Goal: Book appointment/travel/reservation

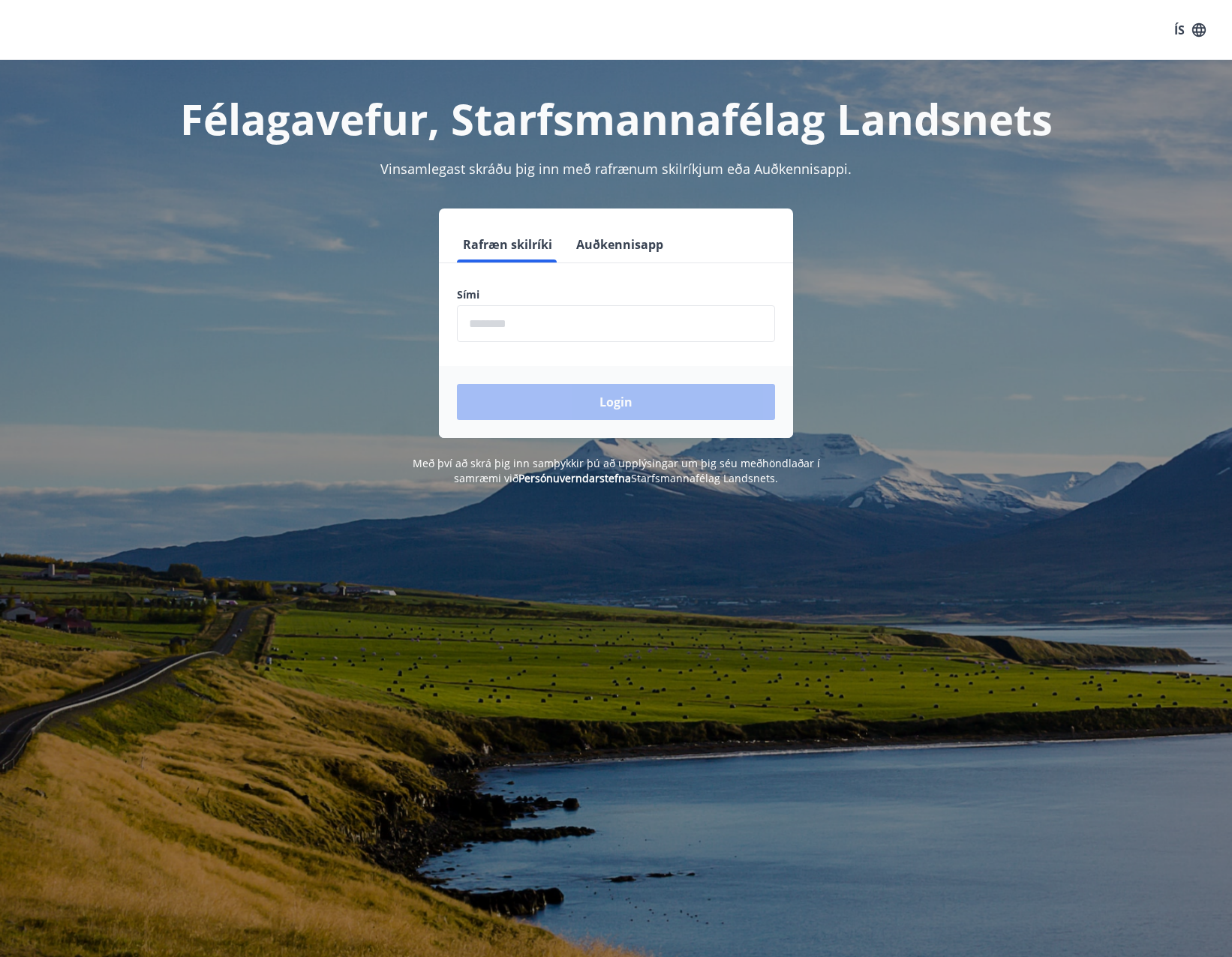
click at [533, 312] on input "phone" at bounding box center [615, 324] width 318 height 37
type input "********"
drag, startPoint x: 555, startPoint y: 401, endPoint x: 824, endPoint y: 349, distance: 274.0
click at [553, 401] on button "Login" at bounding box center [615, 401] width 318 height 36
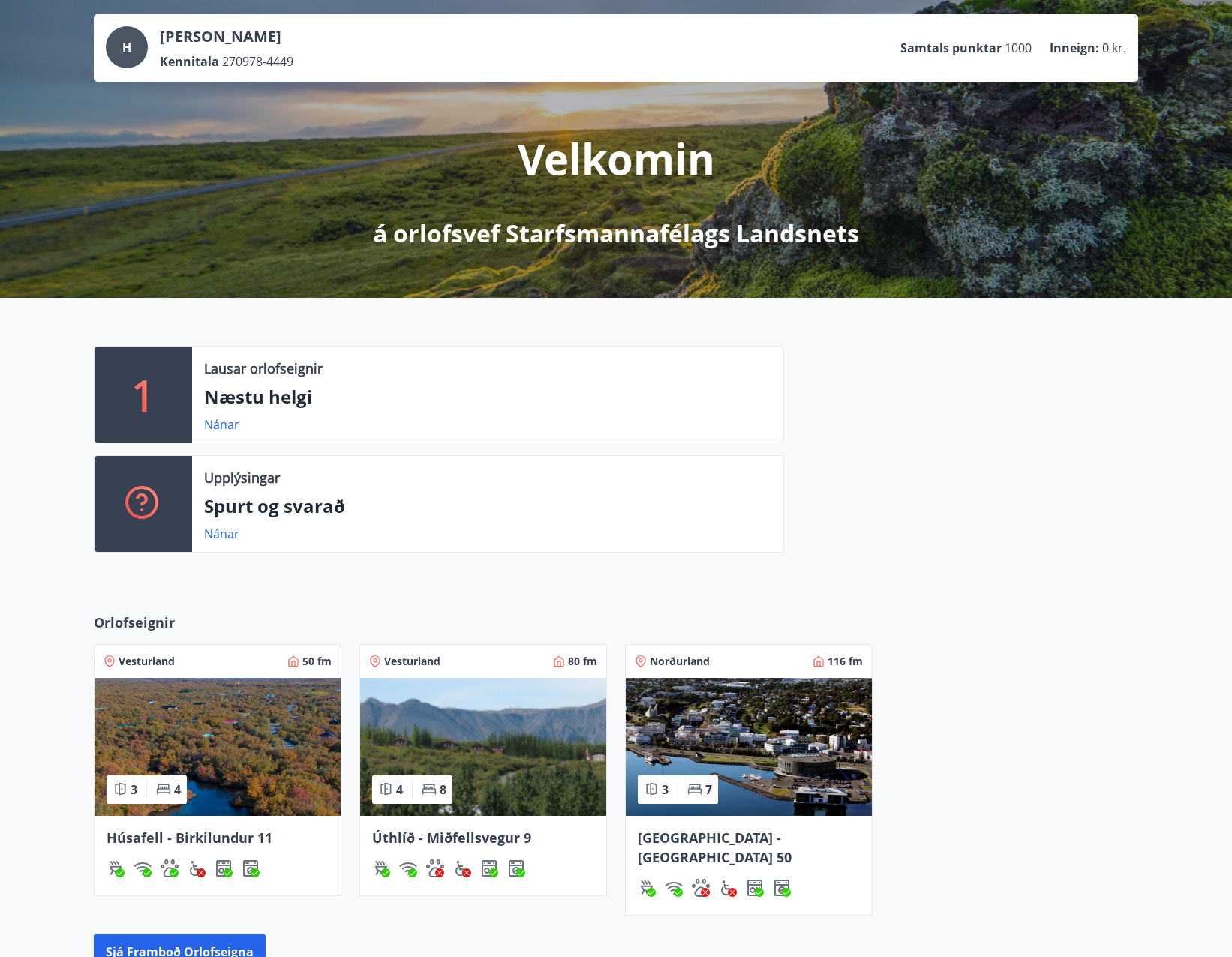
scroll to position [150, 0]
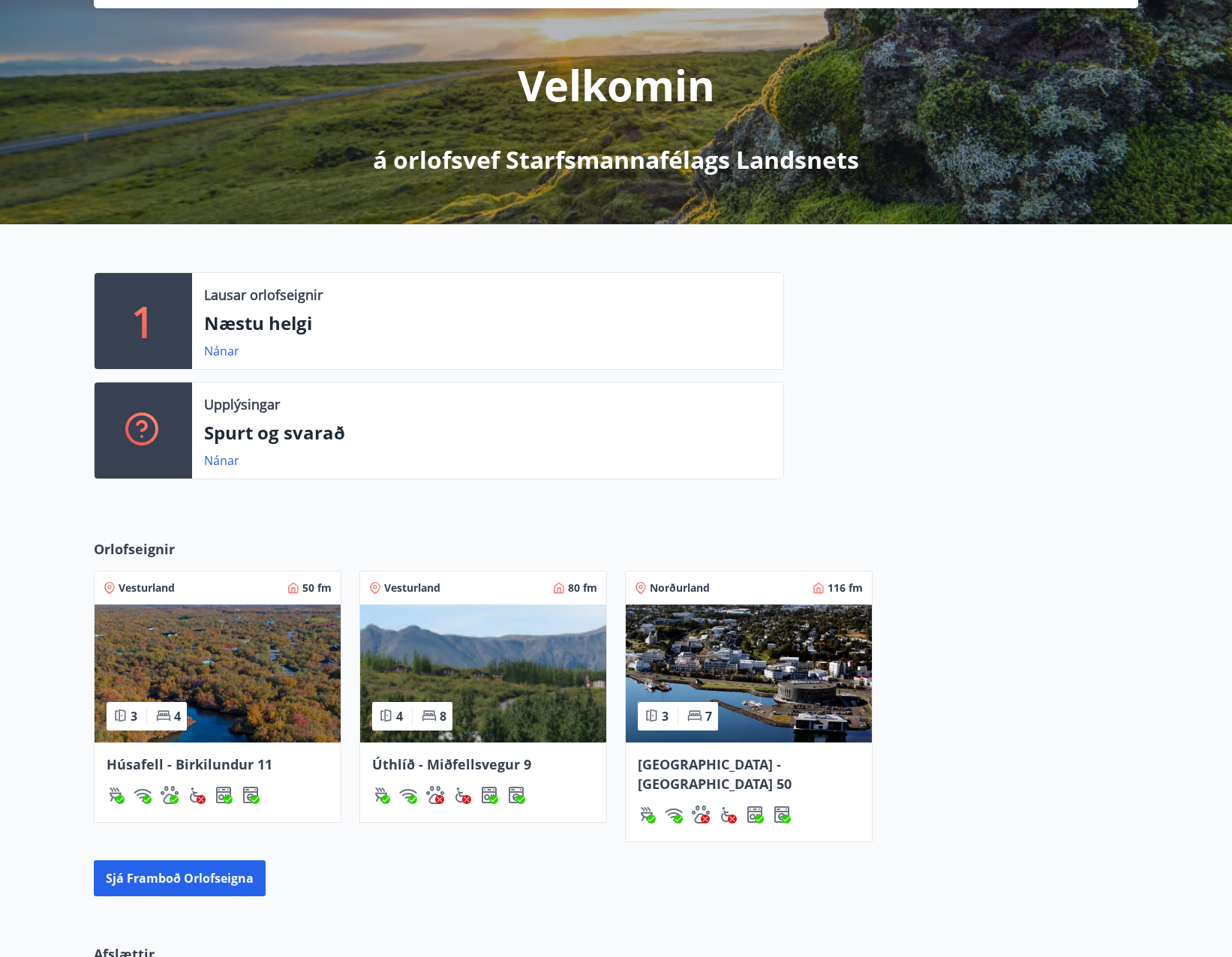
click at [719, 758] on span "[GEOGRAPHIC_DATA] - [GEOGRAPHIC_DATA] 50" at bounding box center [714, 773] width 154 height 38
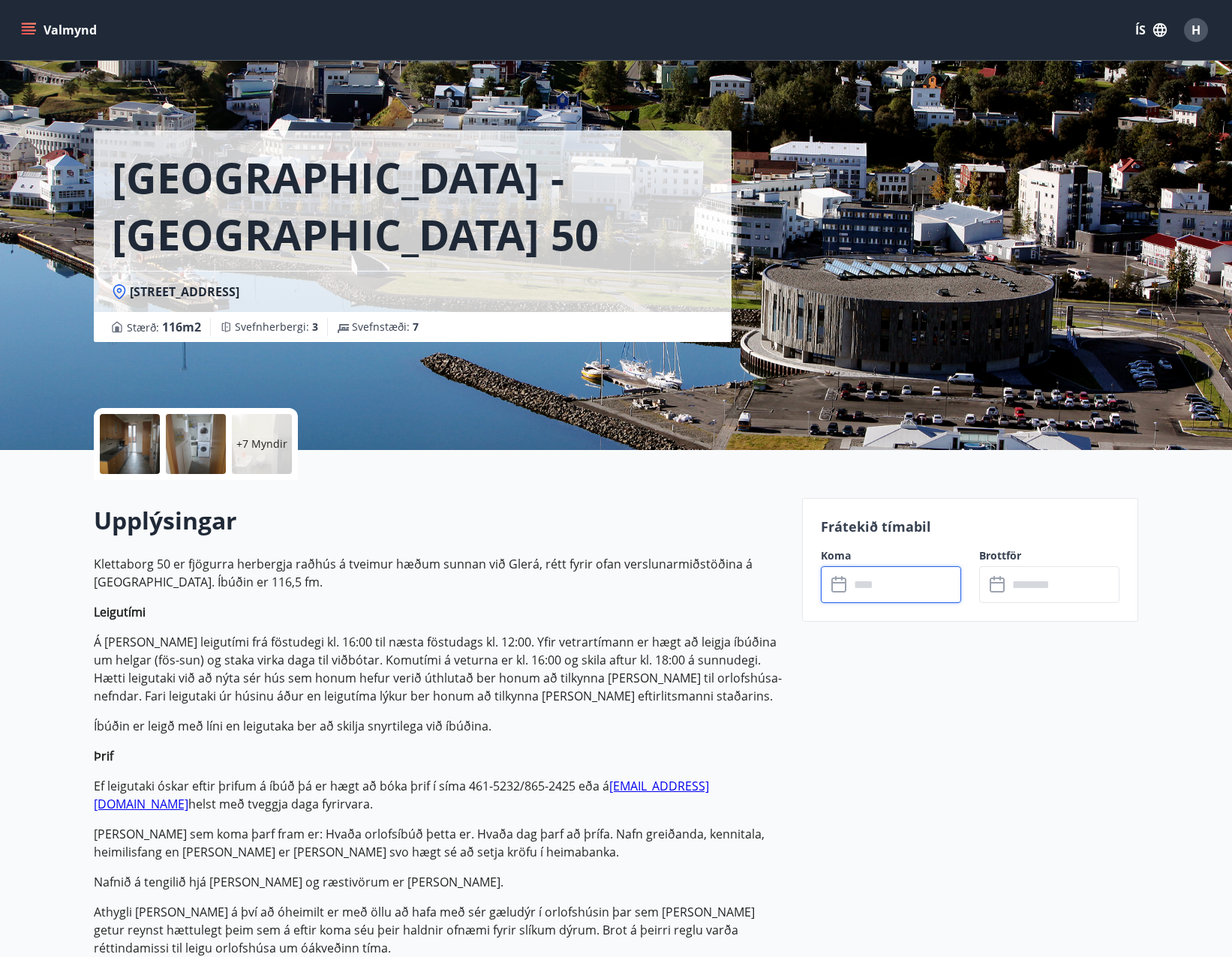
click at [873, 592] on input "text" at bounding box center [905, 585] width 112 height 37
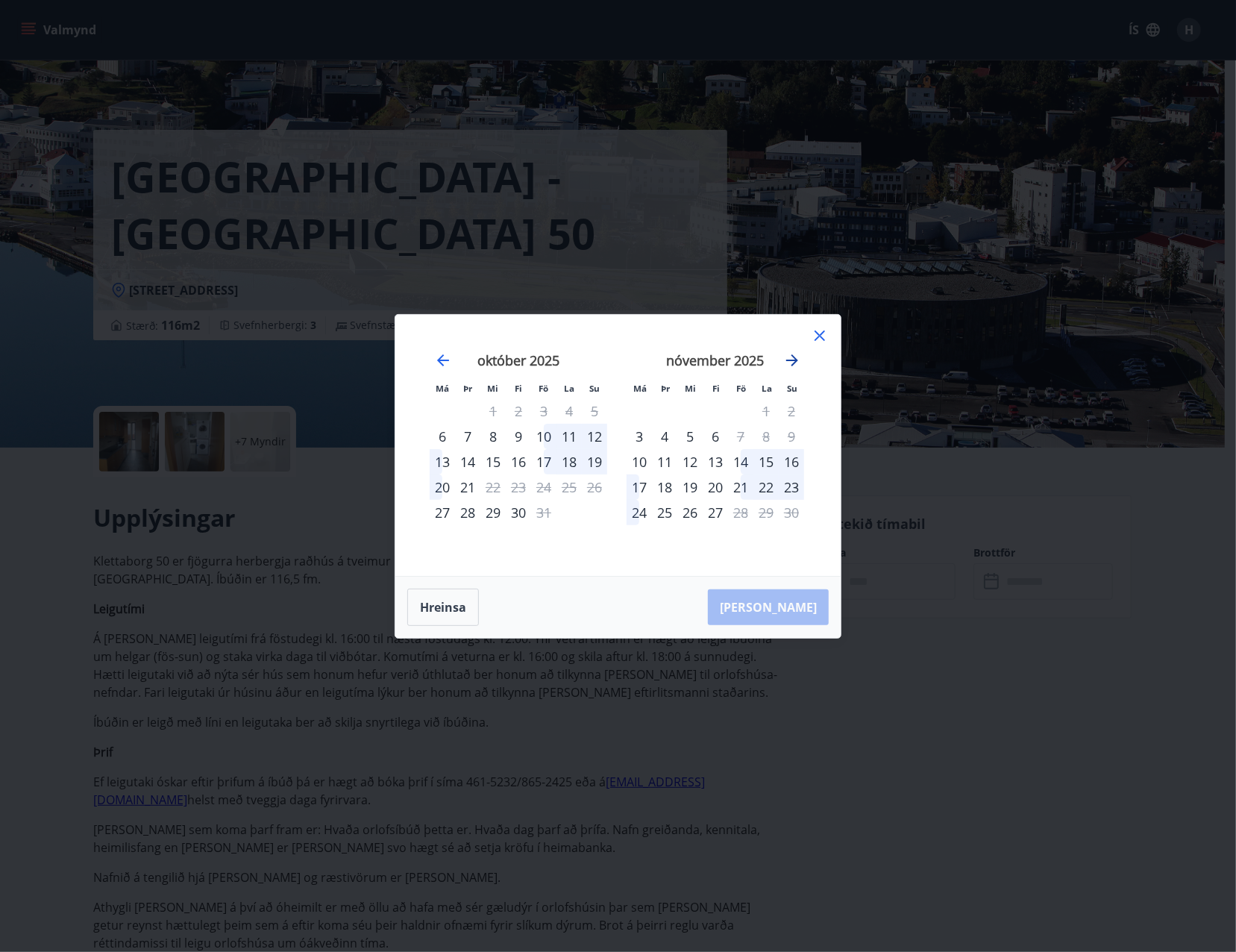
click at [792, 363] on icon "Move forward to switch to the next month." at bounding box center [792, 360] width 18 height 18
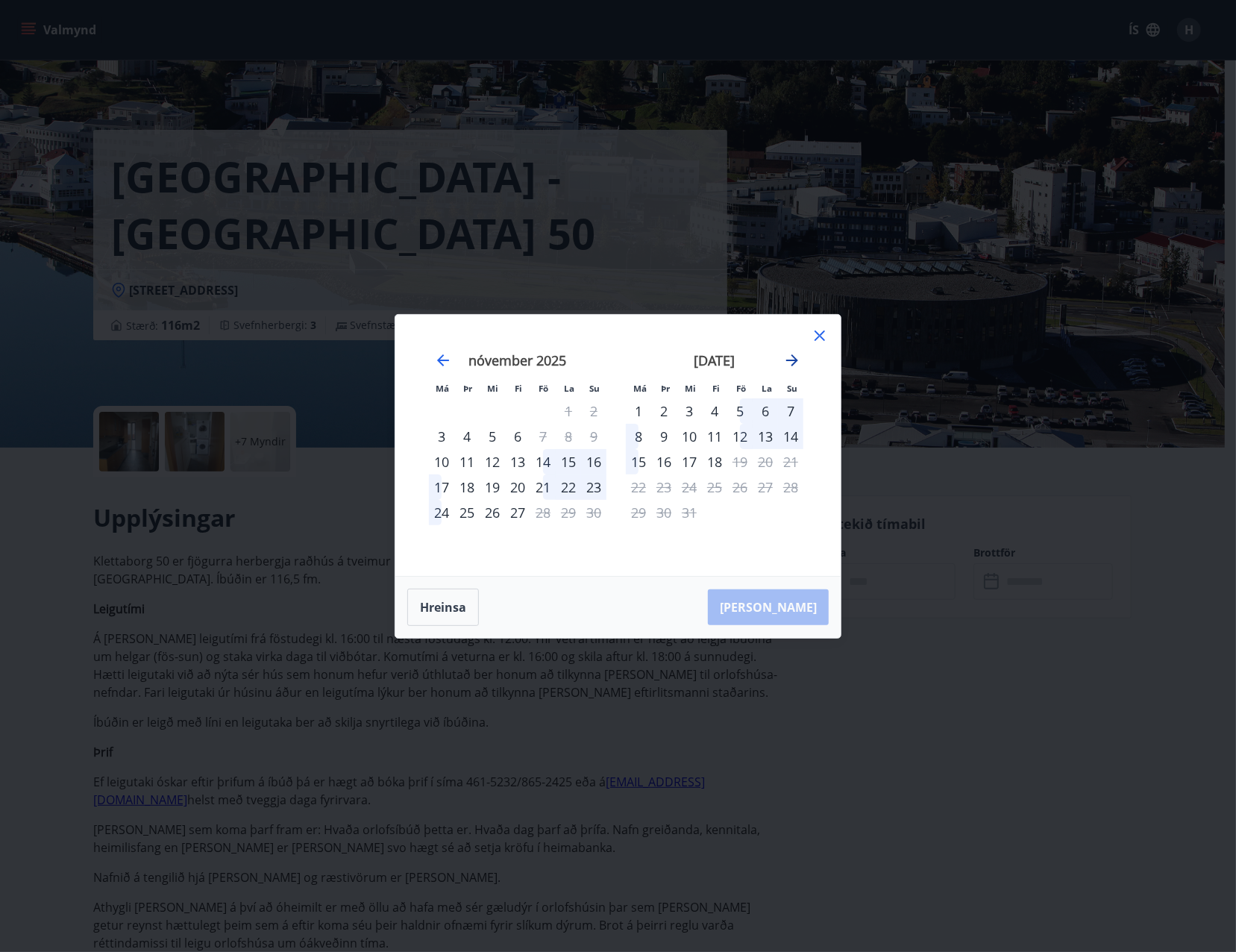
click at [792, 363] on icon "Move forward to switch to the next month." at bounding box center [792, 360] width 18 height 18
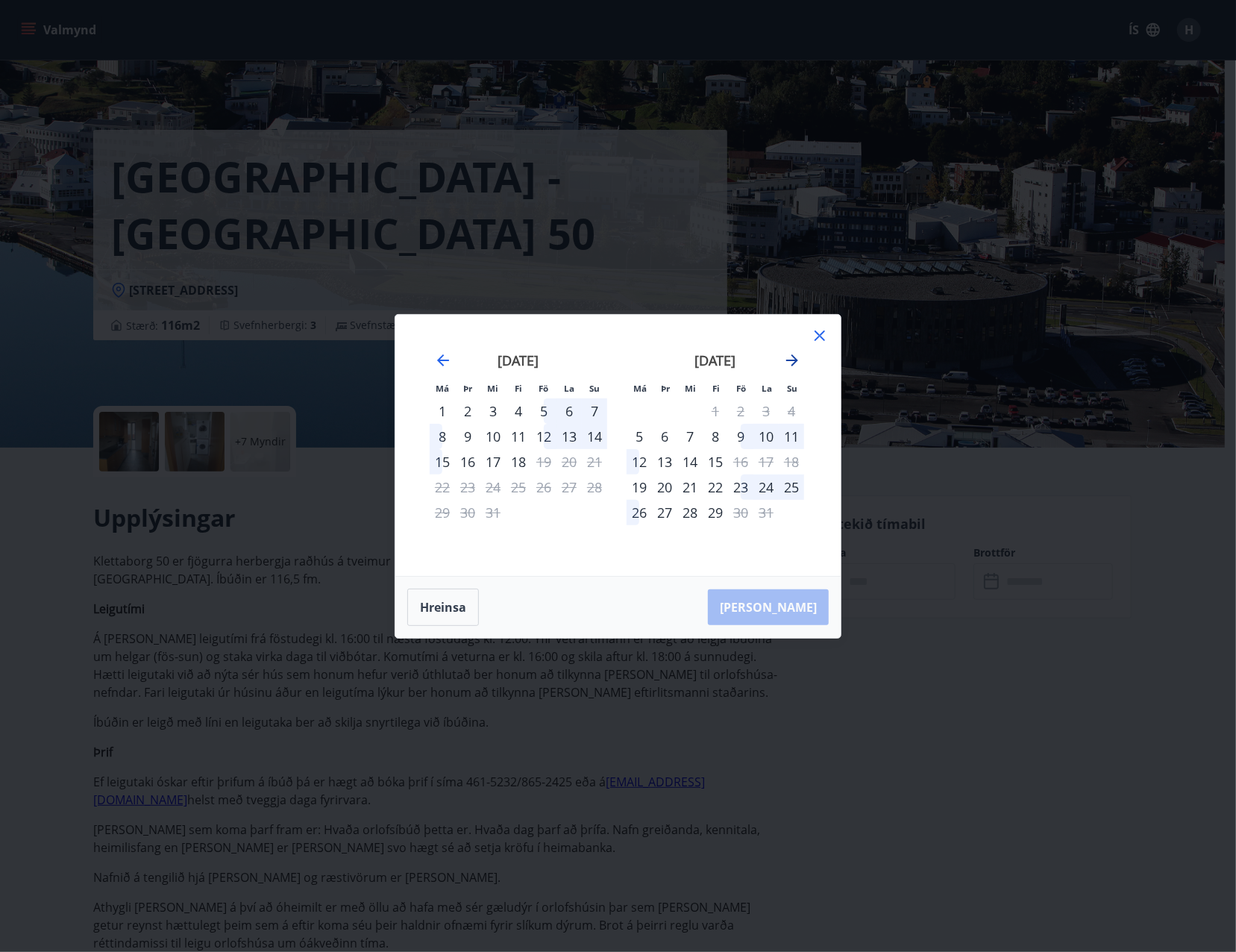
click at [792, 363] on icon "Move forward to switch to the next month." at bounding box center [792, 360] width 18 height 18
click at [792, 366] on icon "Move forward to switch to the next month." at bounding box center [792, 360] width 18 height 18
click at [546, 457] on div "13" at bounding box center [543, 462] width 25 height 25
click at [438, 489] on div "16" at bounding box center [442, 487] width 25 height 25
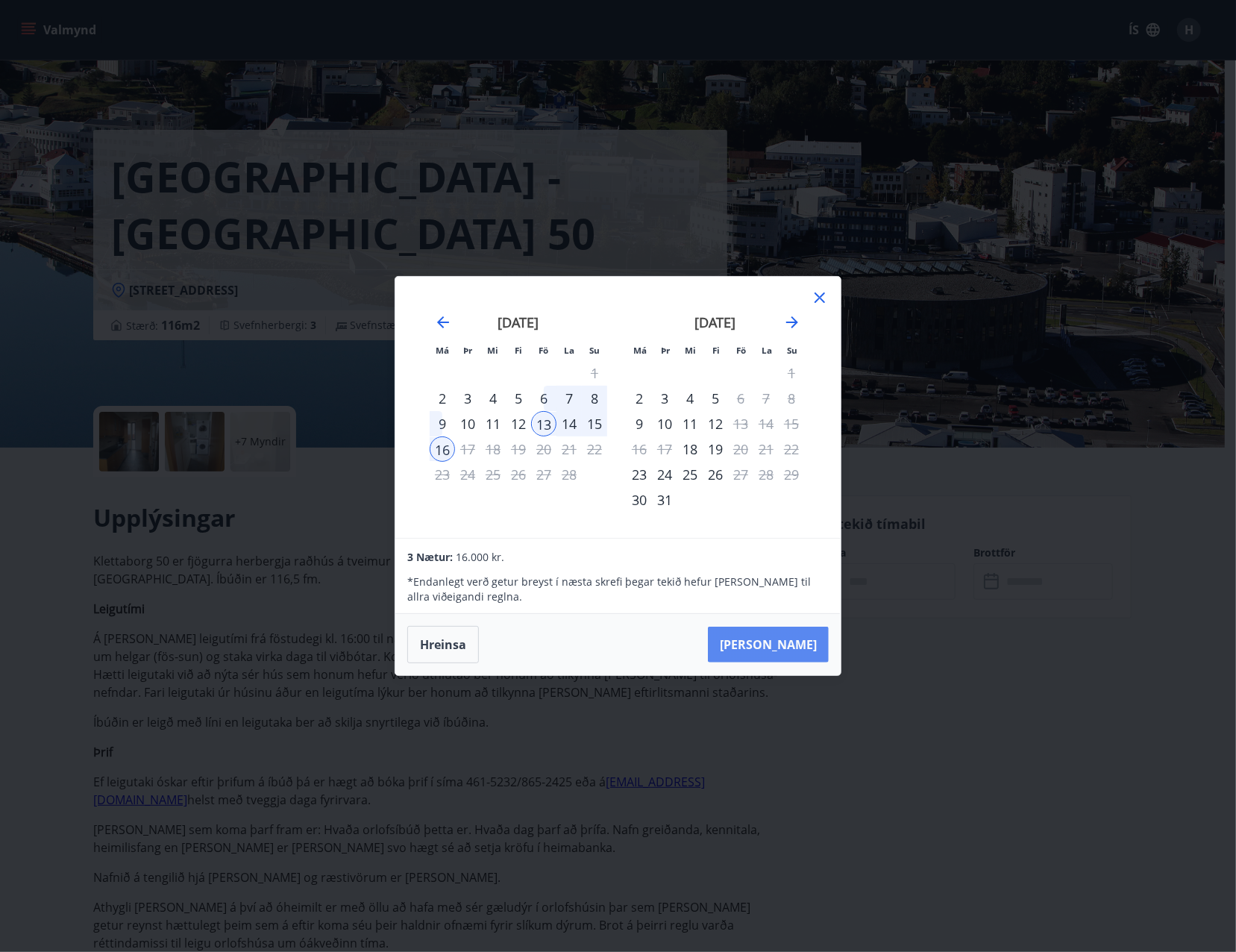
click at [799, 645] on button "[PERSON_NAME]" at bounding box center [769, 644] width 121 height 36
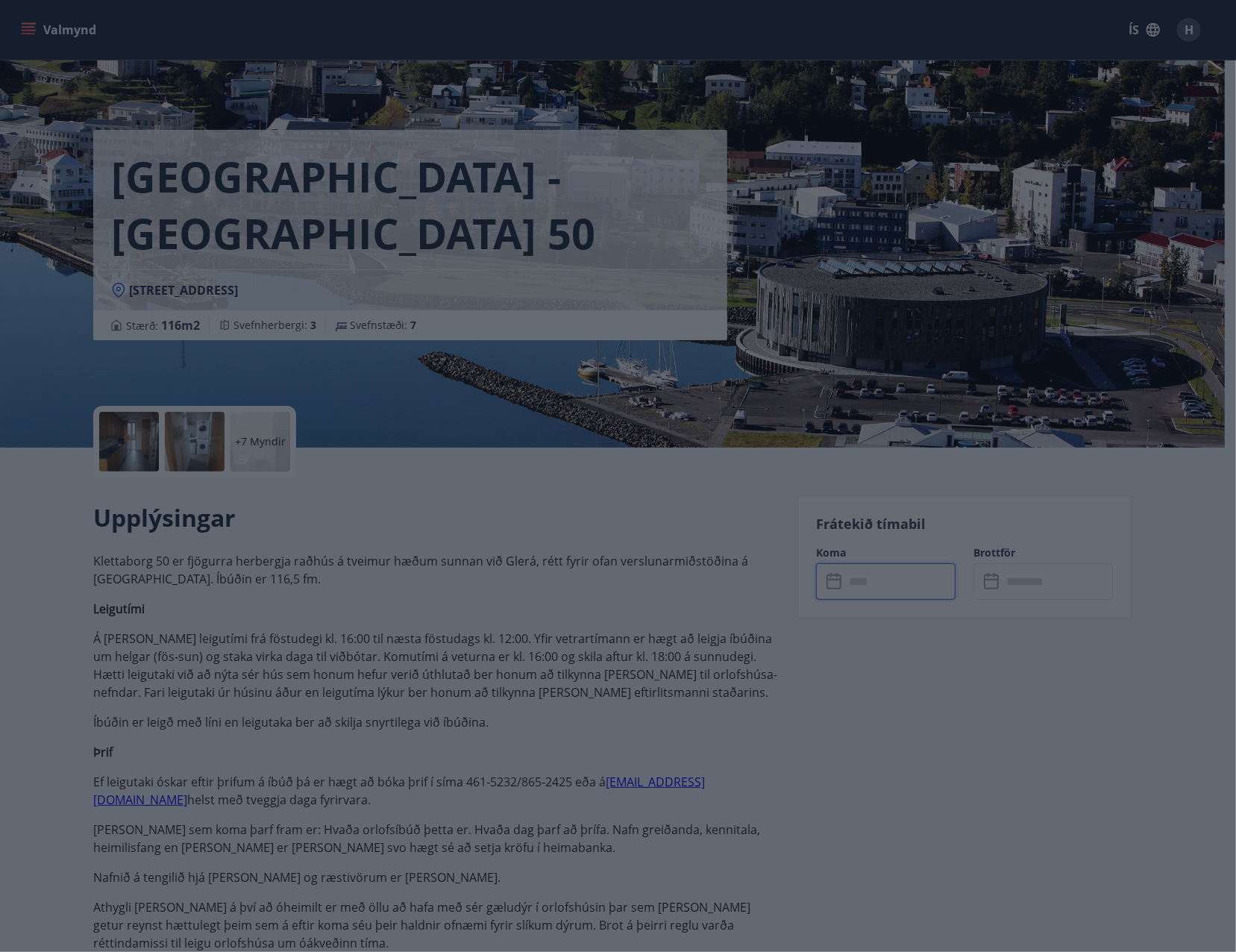
type input "******"
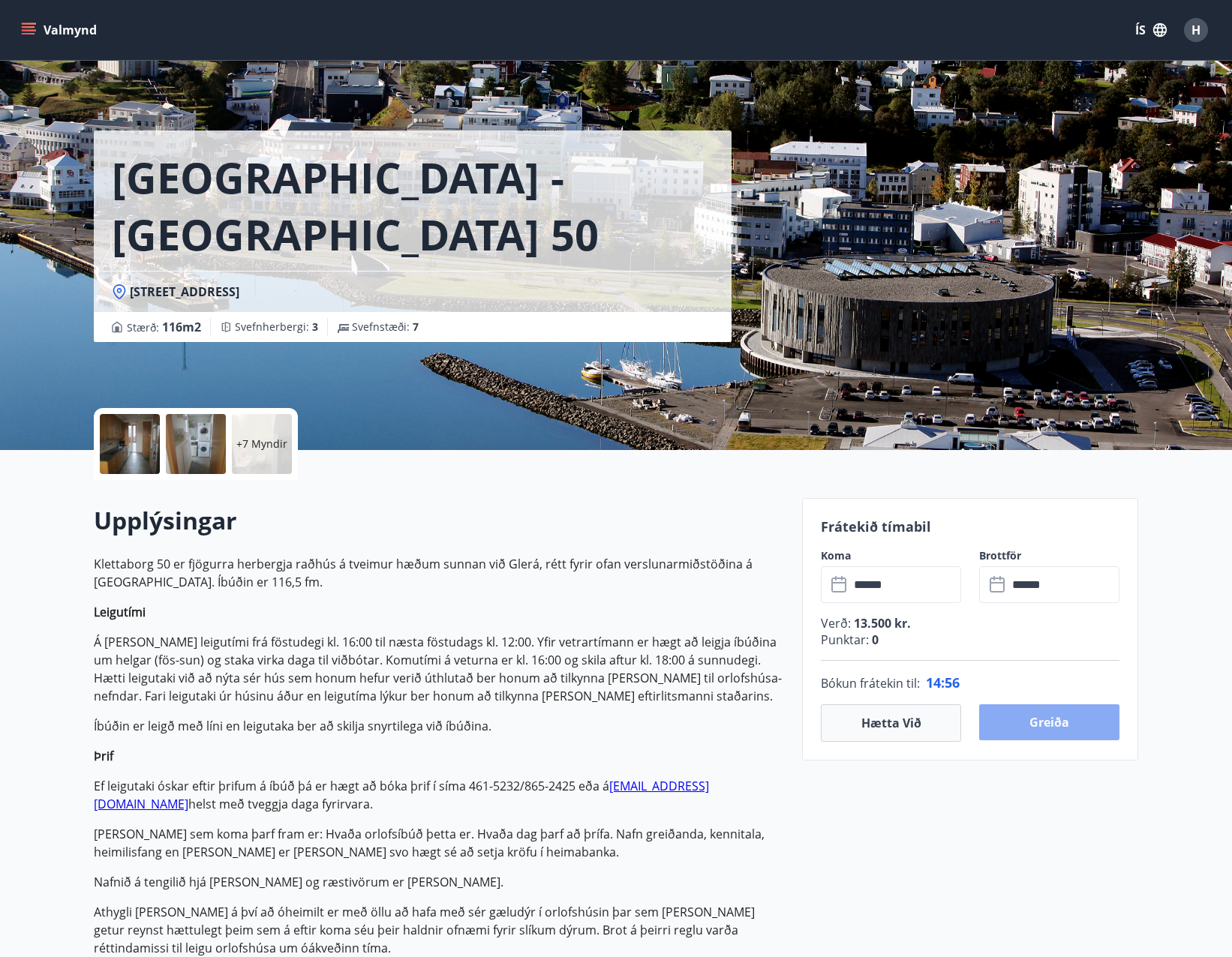
click at [1064, 722] on button "Greiða" at bounding box center [1048, 721] width 140 height 36
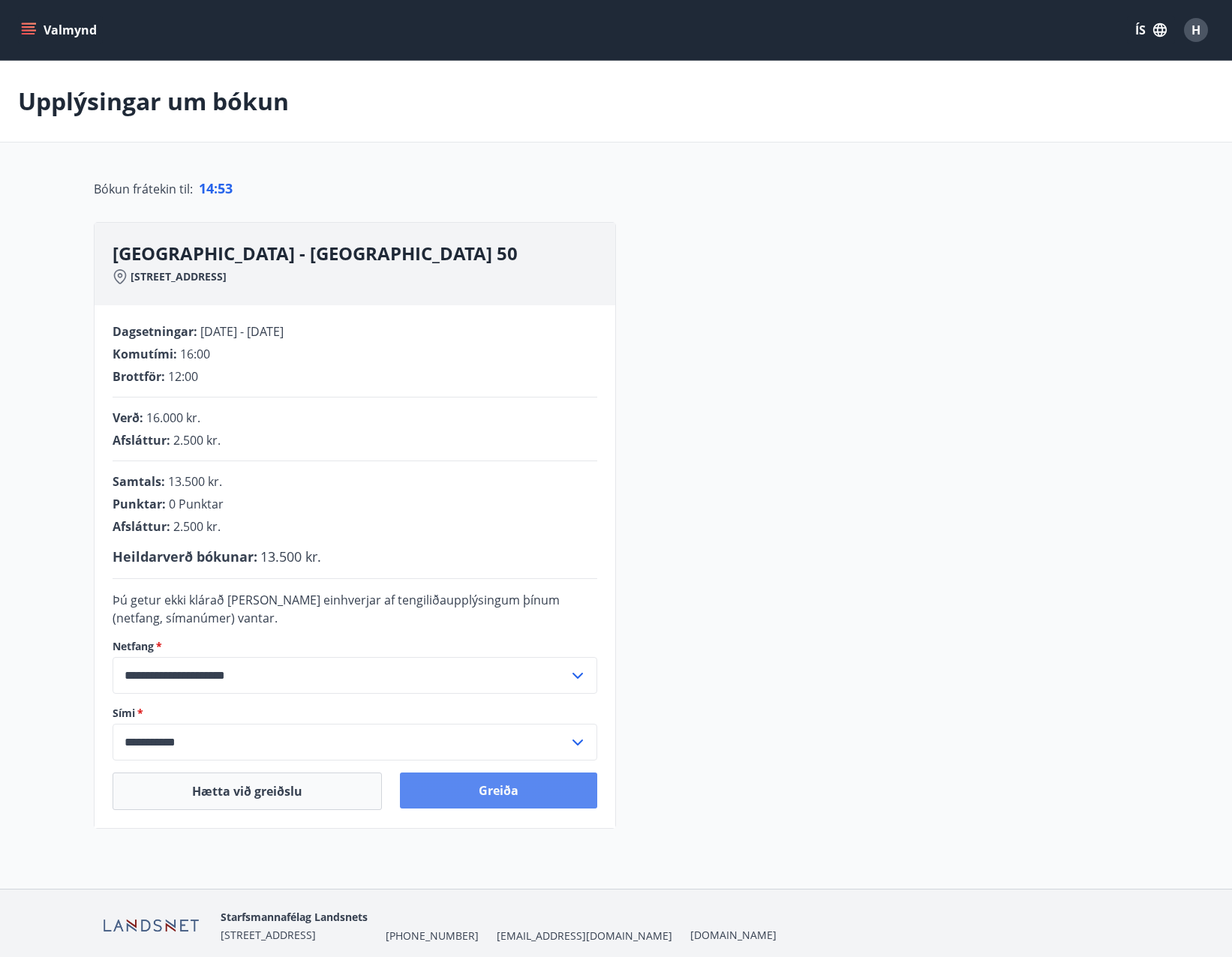
click at [569, 791] on button "Greiða" at bounding box center [498, 790] width 197 height 36
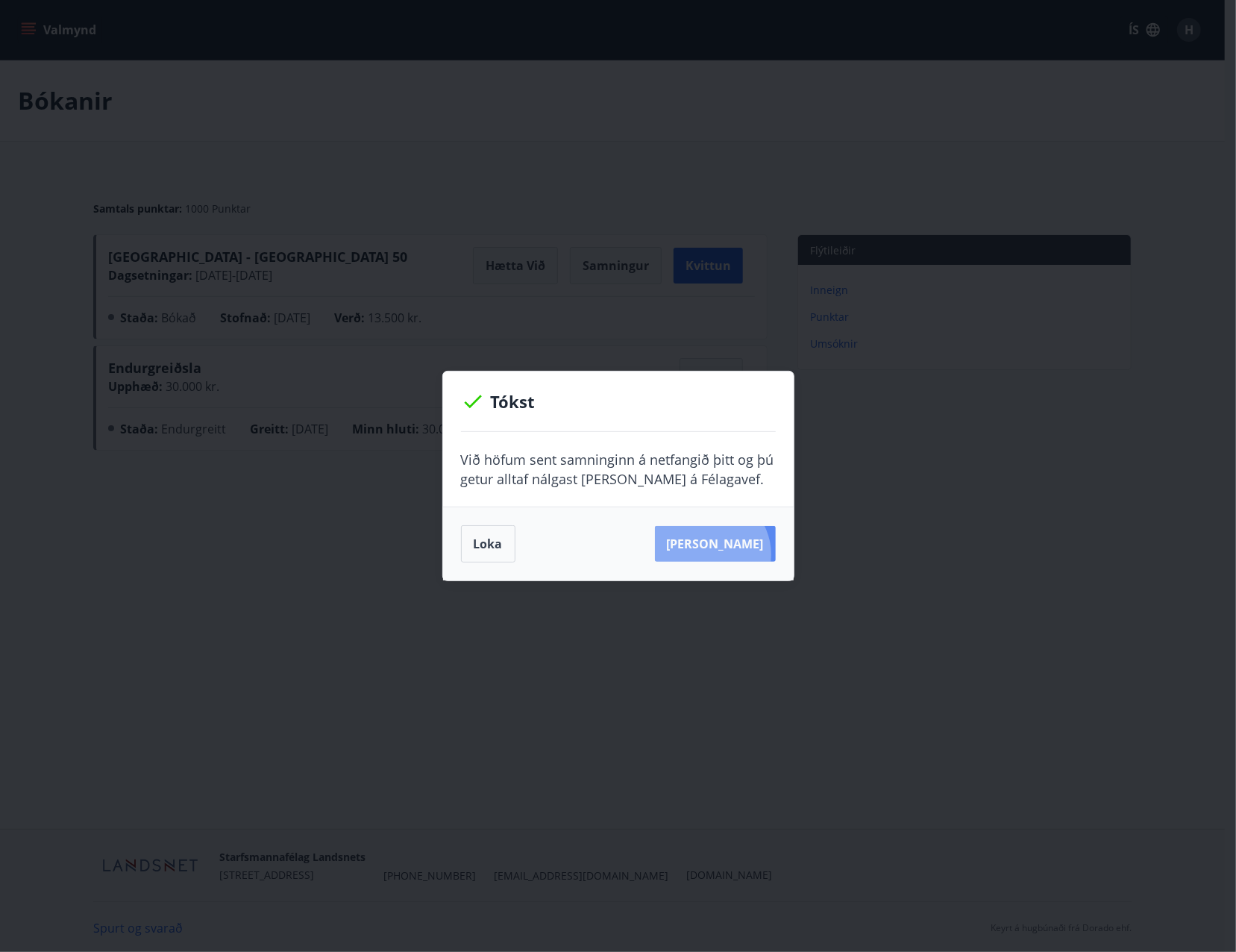
click at [734, 554] on button "[PERSON_NAME]" at bounding box center [716, 543] width 121 height 36
click at [749, 540] on button "[PERSON_NAME]" at bounding box center [716, 543] width 121 height 36
click at [769, 221] on div "Tókst Við höfum sent samninginn á netfangið þitt og þú getur alltaf nálgast [PE…" at bounding box center [618, 476] width 1236 height 952
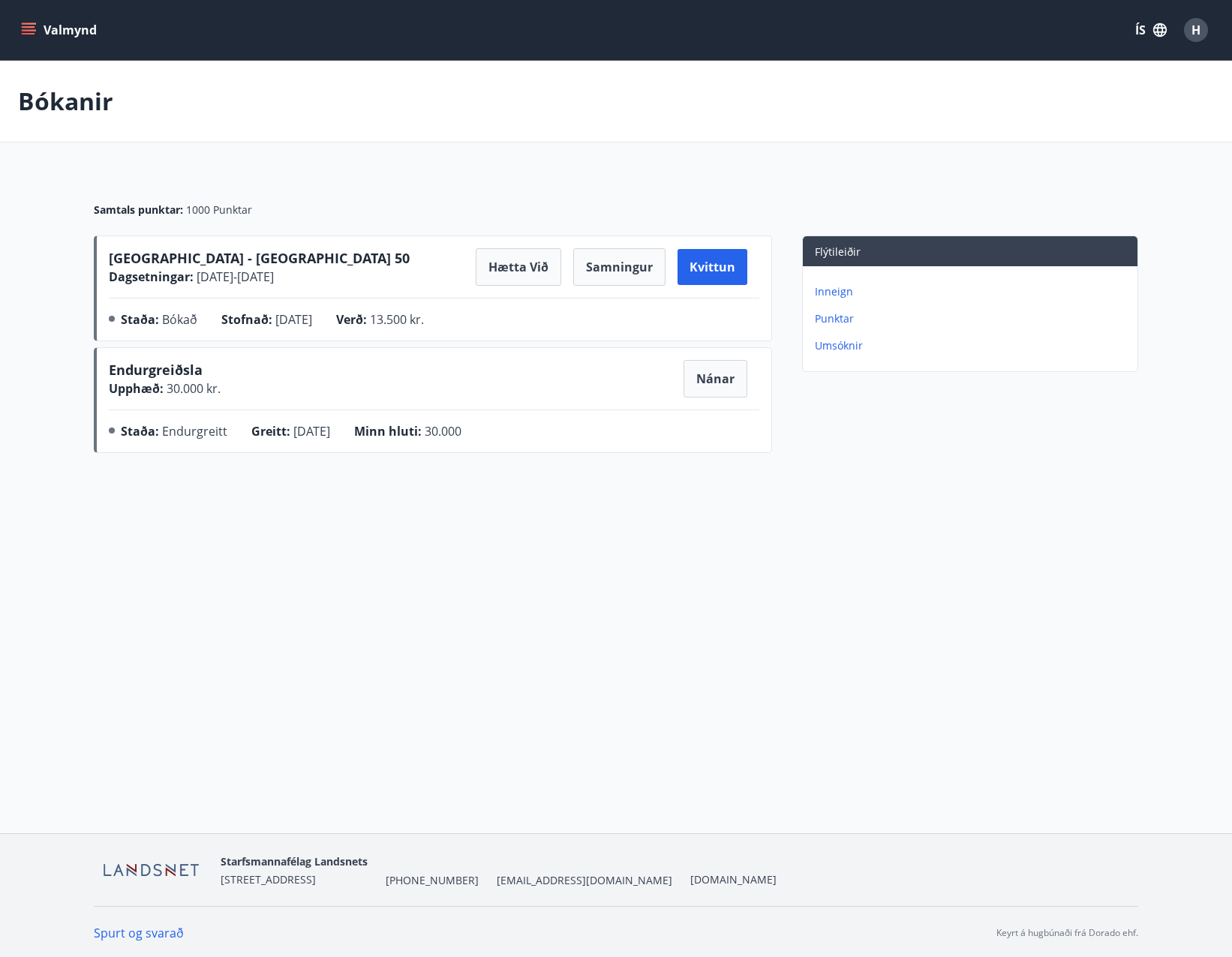
click at [74, 25] on button "Valmynd" at bounding box center [61, 30] width 85 height 27
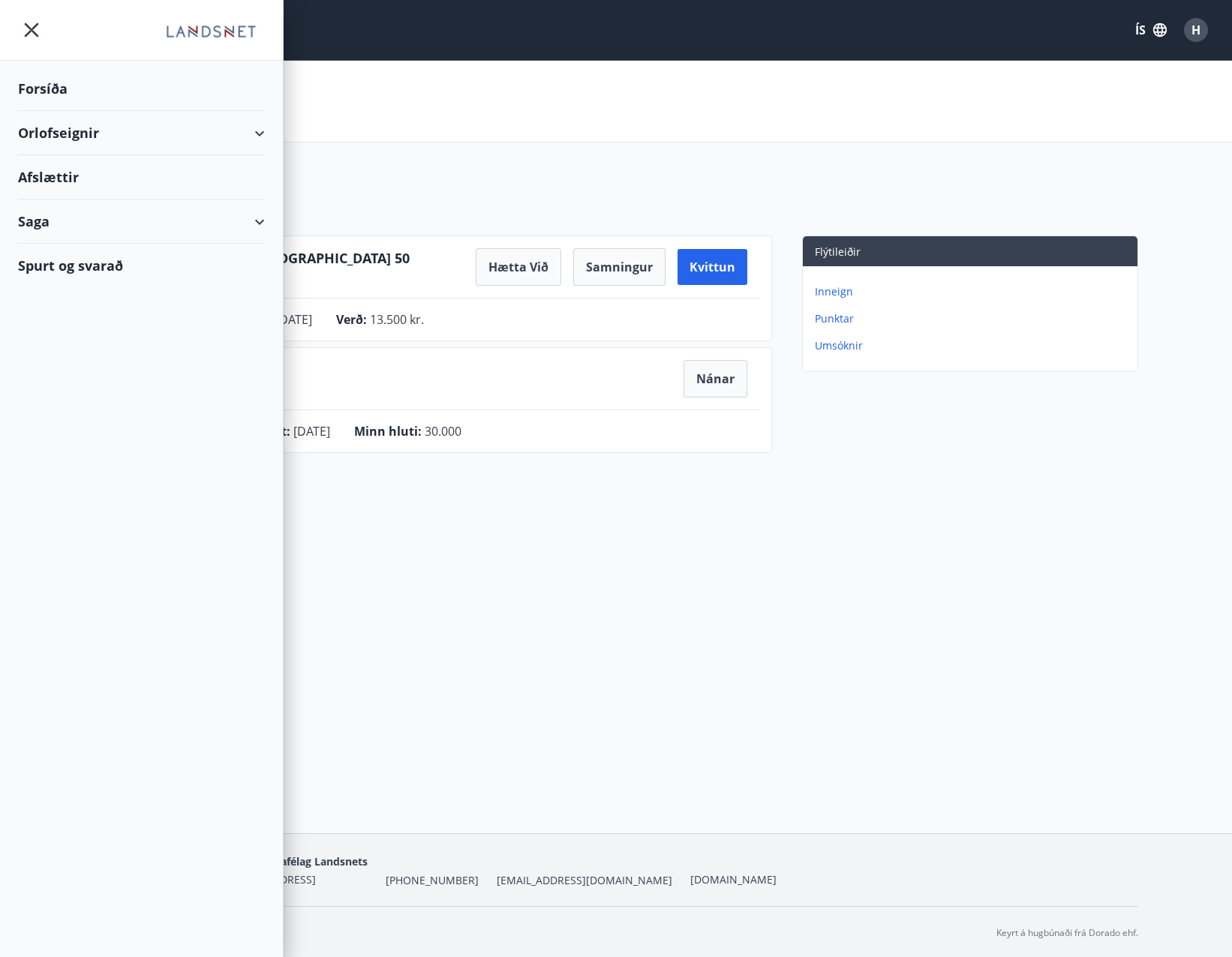
click at [41, 89] on div "Forsíða" at bounding box center [141, 89] width 247 height 44
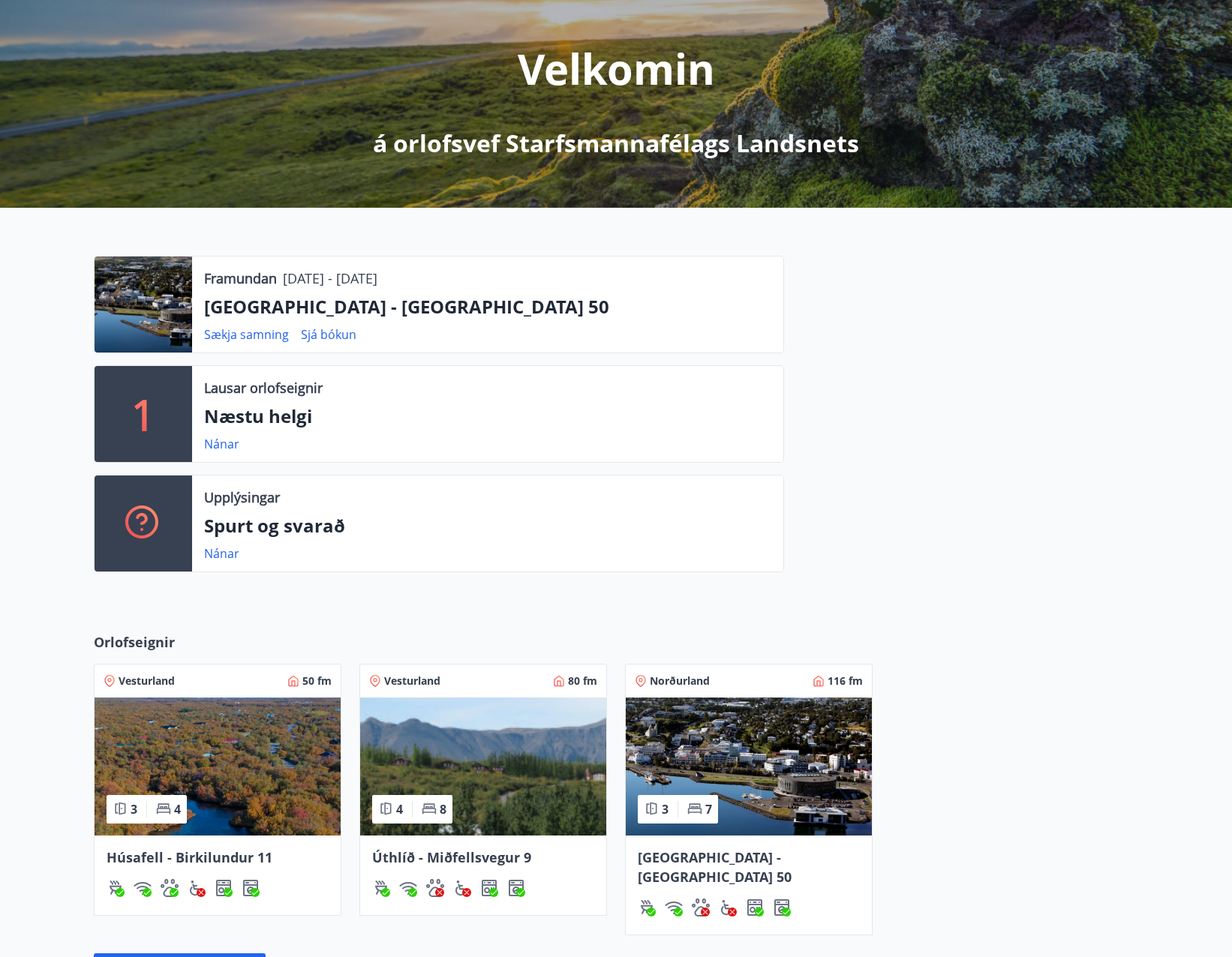
scroll to position [5, 0]
